Goal: Information Seeking & Learning: Learn about a topic

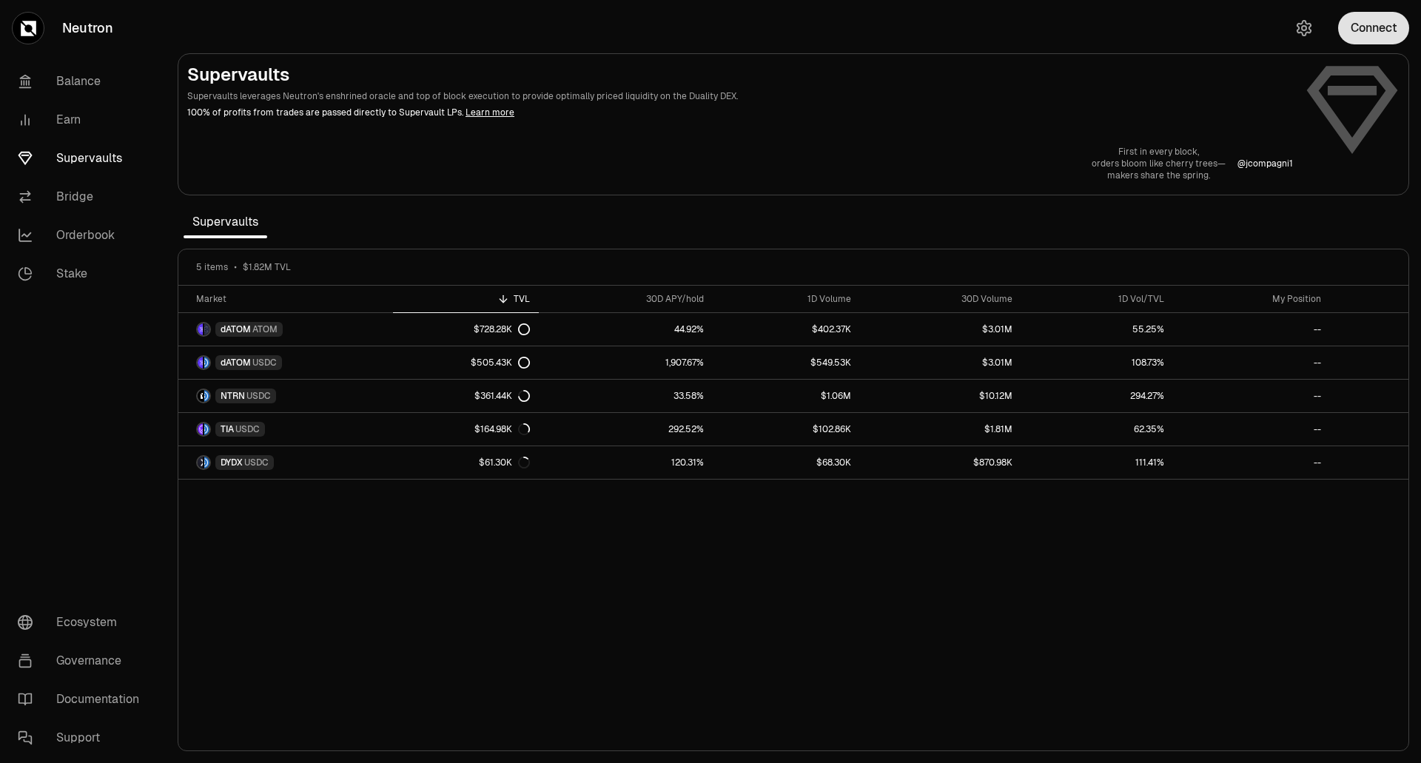
click at [1375, 30] on button "Connect" at bounding box center [1373, 28] width 71 height 33
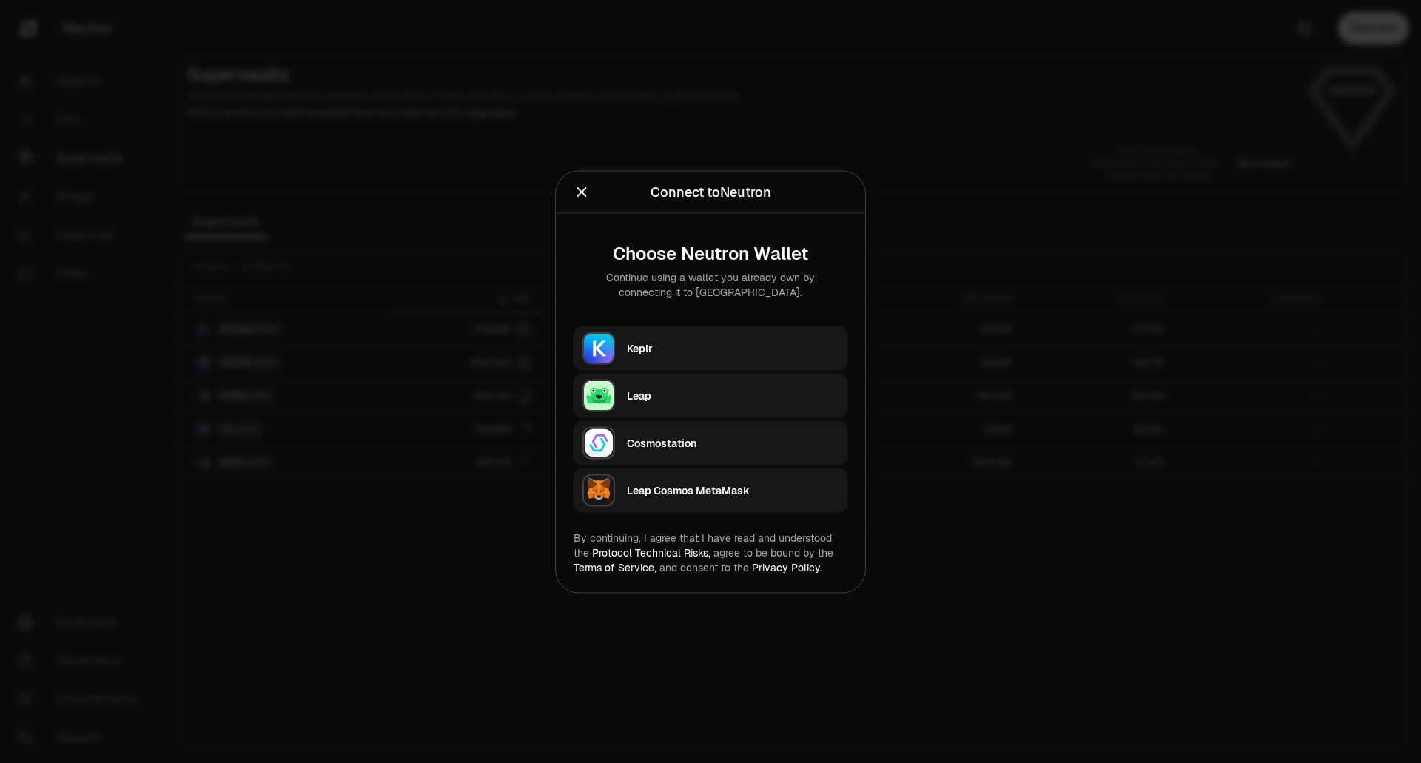
click at [669, 351] on div "Keplr" at bounding box center [733, 347] width 212 height 15
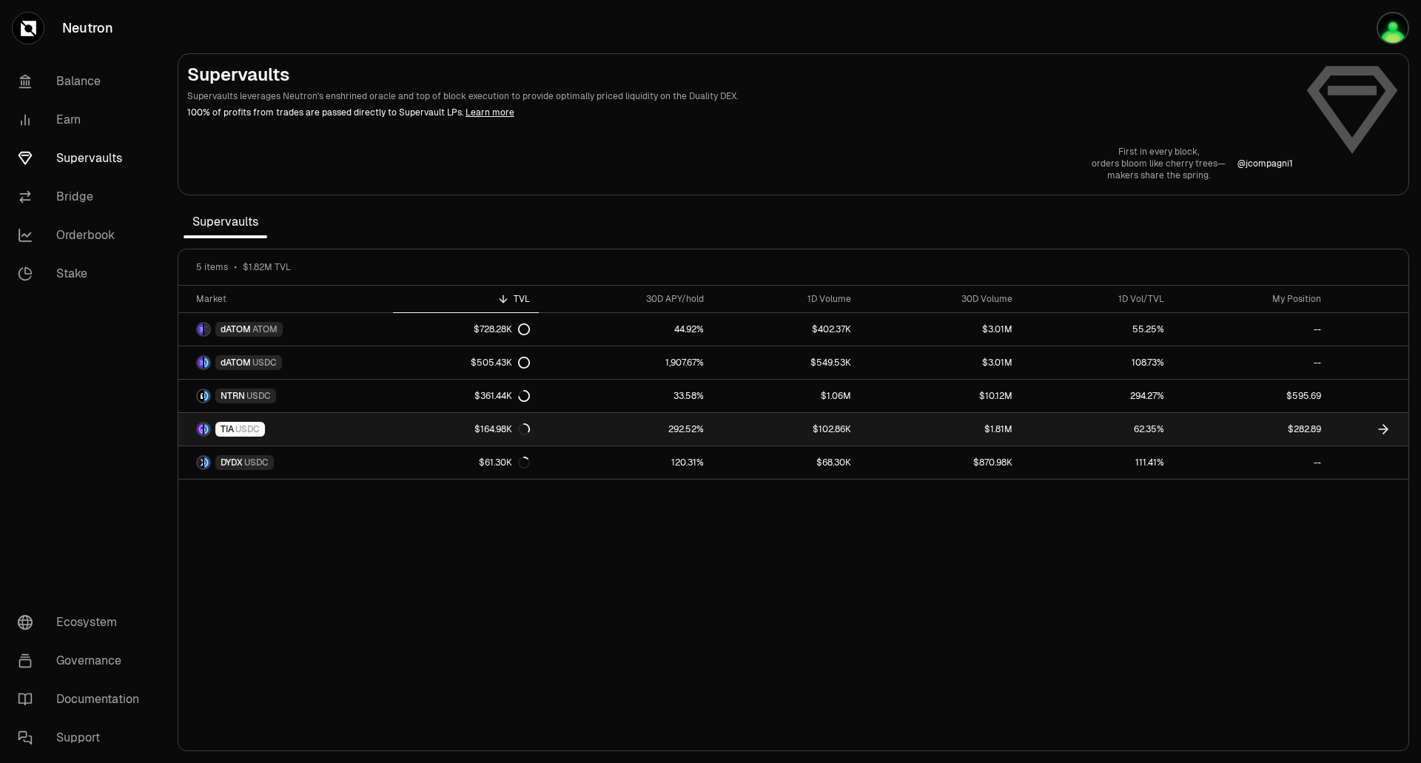
click at [595, 429] on link "292.52%" at bounding box center [626, 429] width 174 height 33
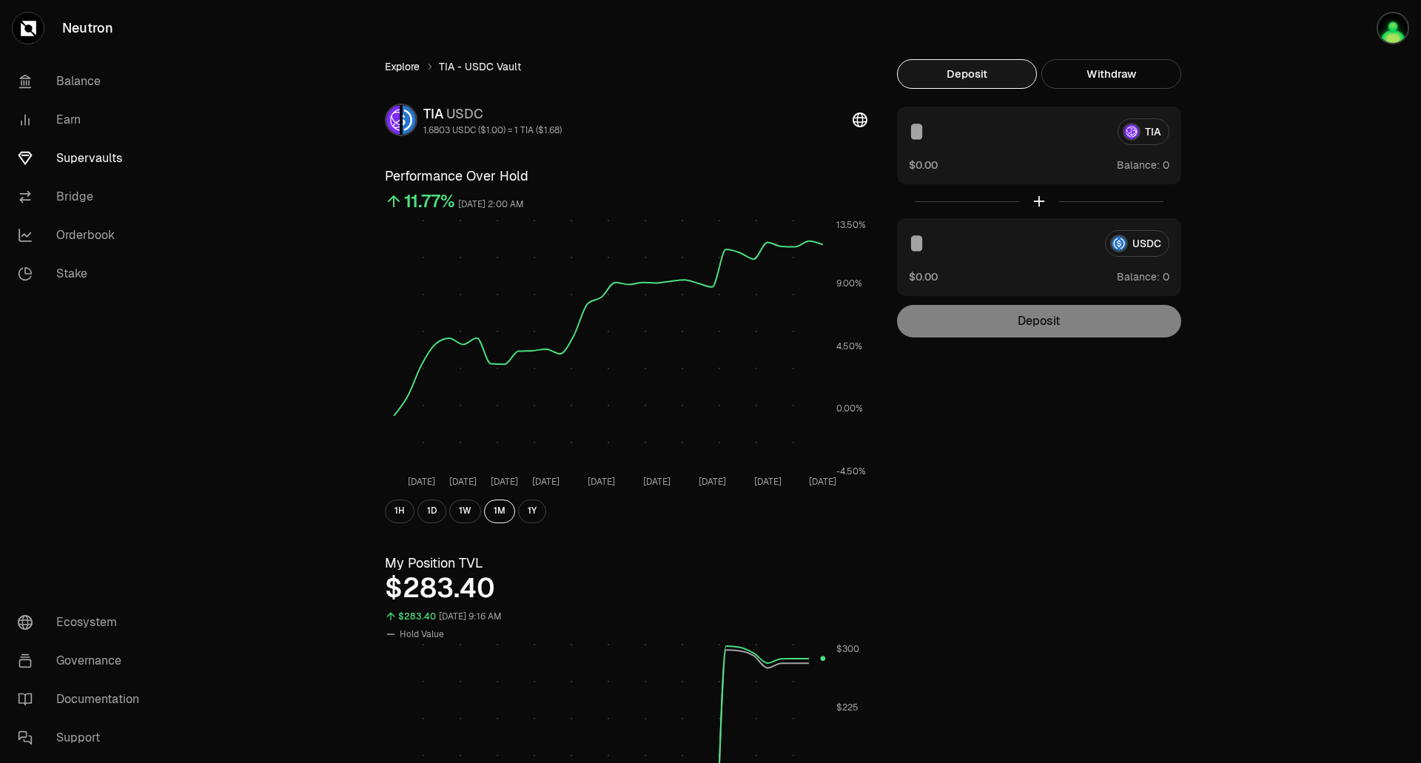
click at [403, 64] on link "Explore" at bounding box center [402, 66] width 35 height 15
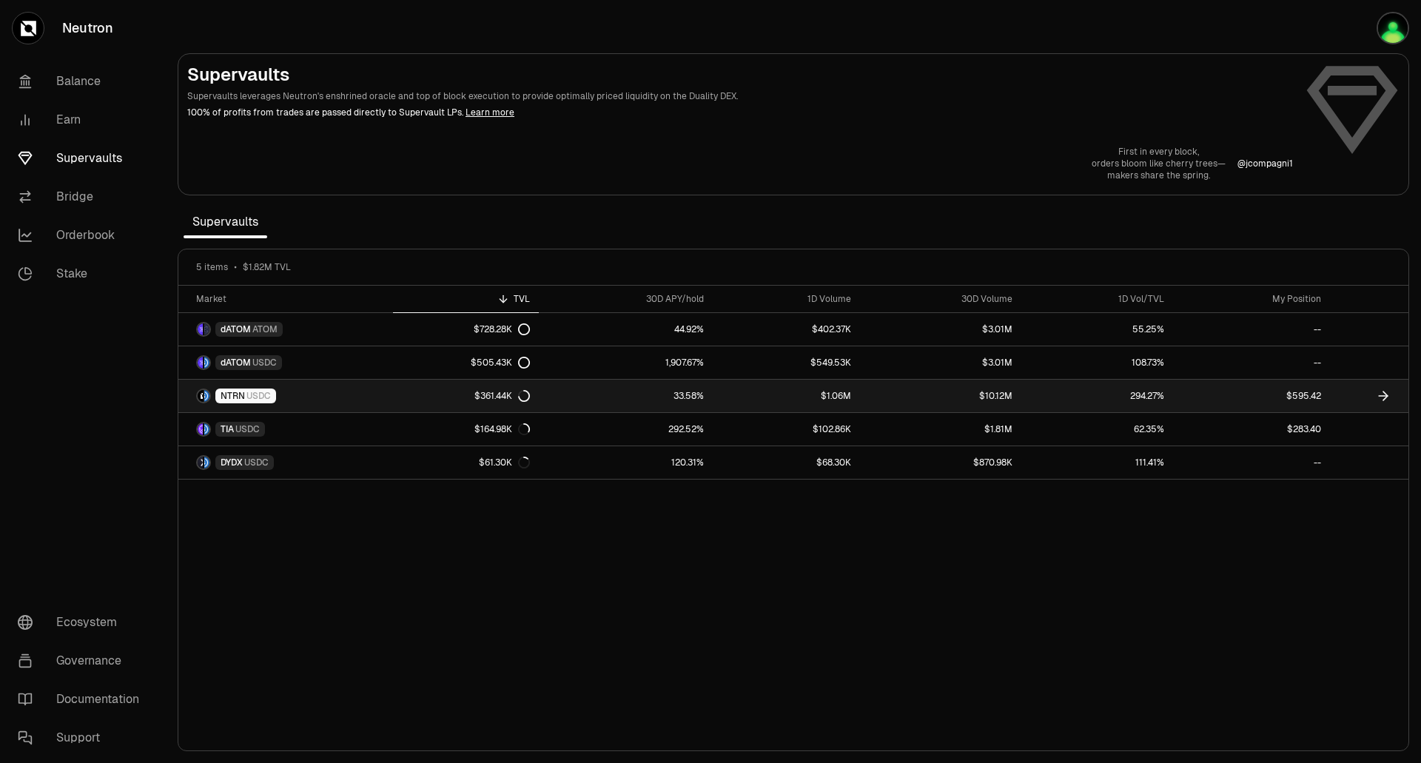
click at [343, 395] on link "NTRN USDC" at bounding box center [285, 396] width 215 height 33
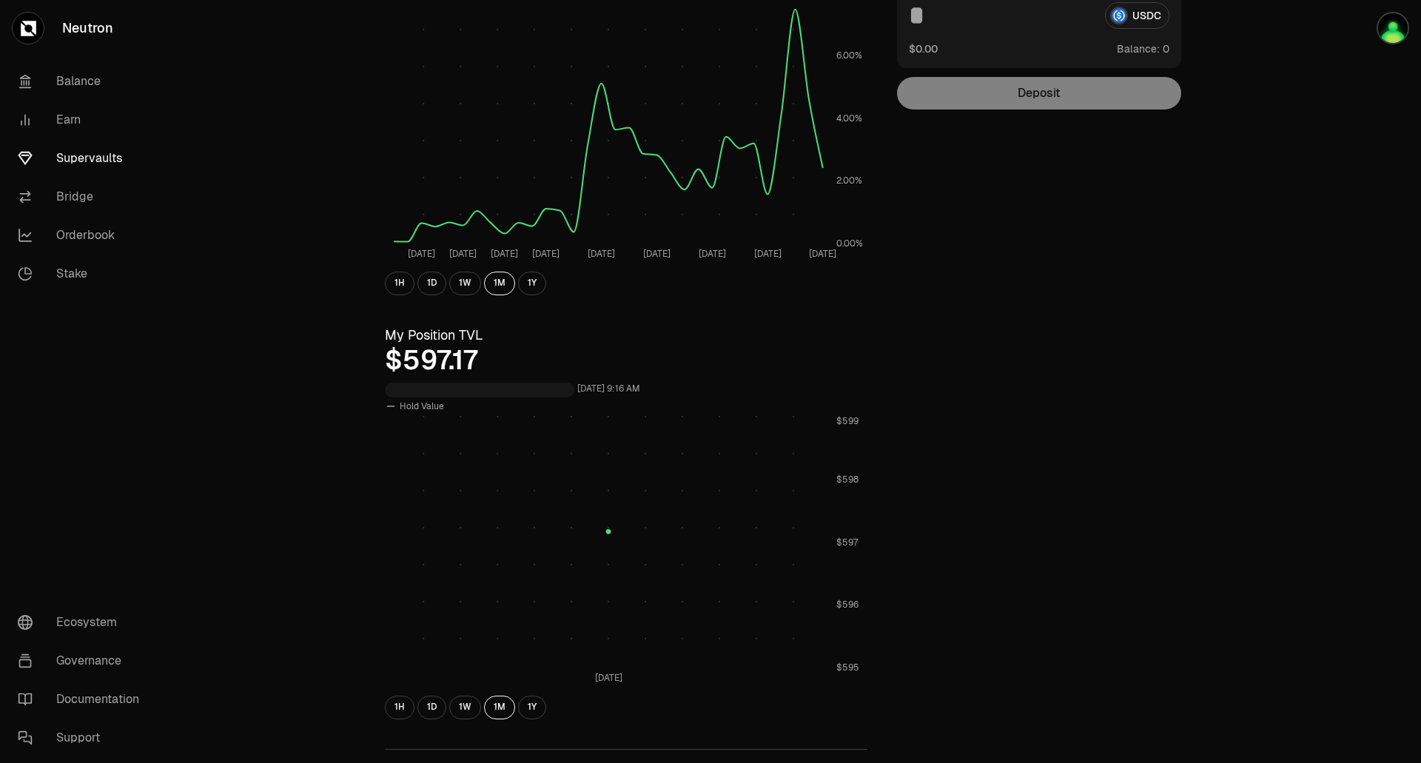
scroll to position [227, 0]
click at [428, 705] on button "1D" at bounding box center [431, 708] width 29 height 24
click at [466, 710] on button "1W" at bounding box center [465, 708] width 32 height 24
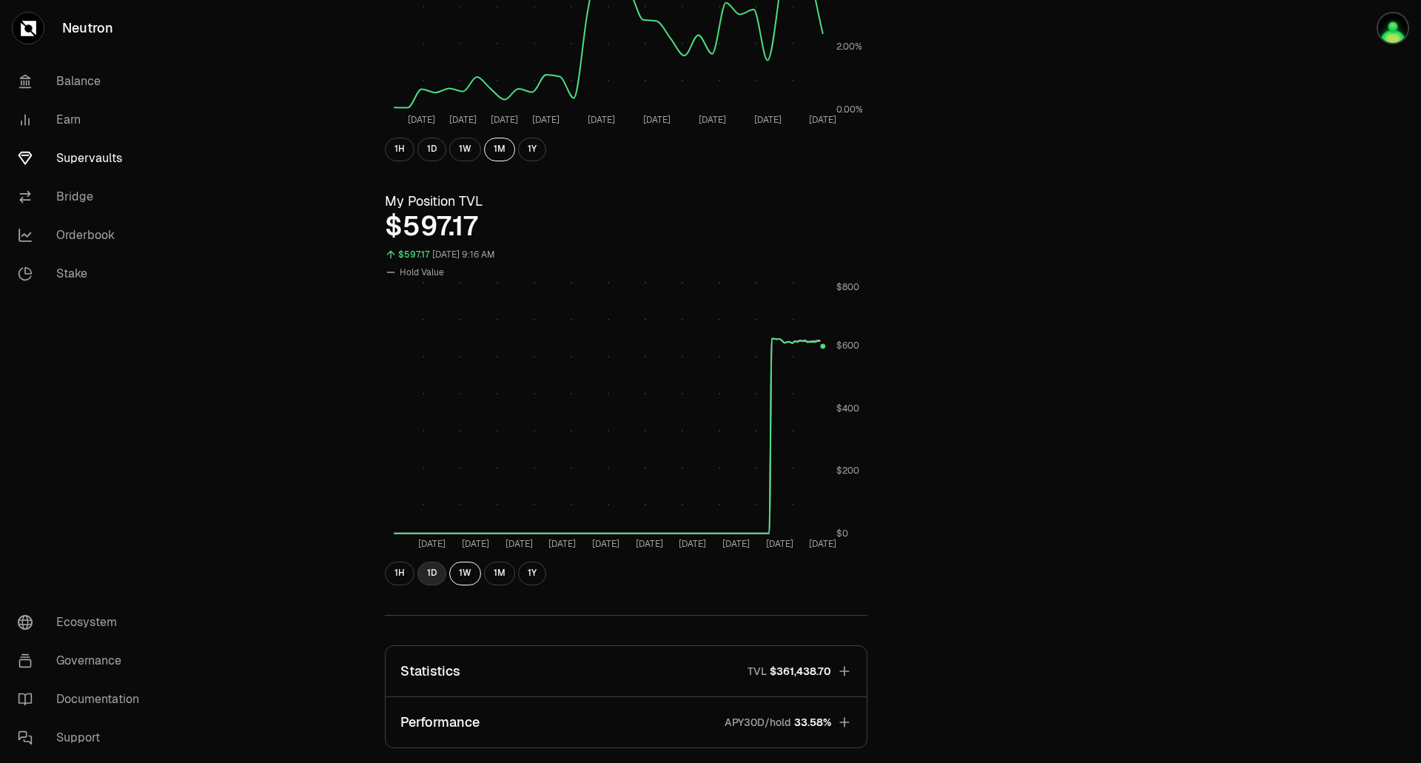
click at [430, 574] on button "1D" at bounding box center [431, 574] width 29 height 24
